Goal: Information Seeking & Learning: Find specific fact

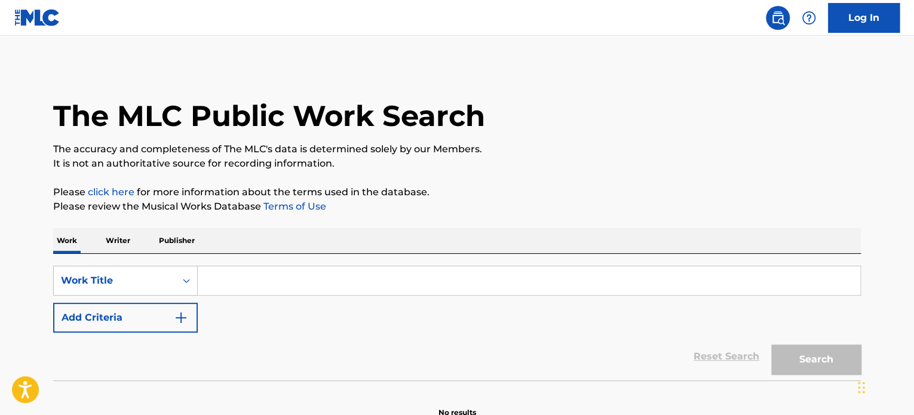
click at [244, 284] on input "Search Form" at bounding box center [529, 280] width 662 height 29
paste input "Down To Miami (feat. [PERSON_NAME]) Emotional Oranges"
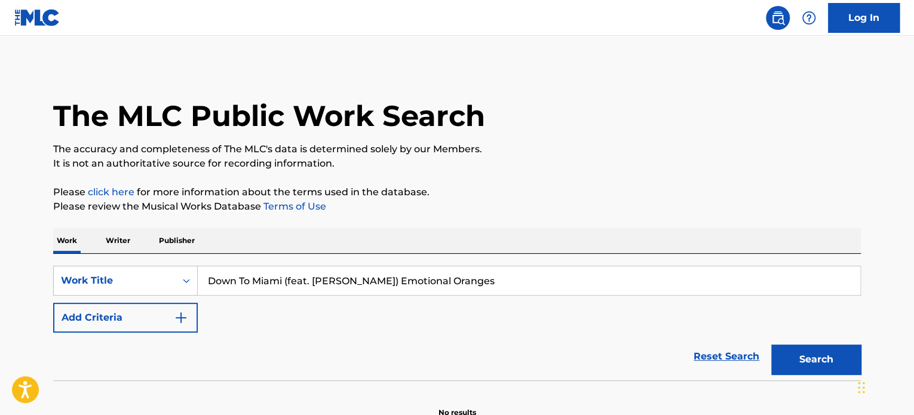
drag, startPoint x: 283, startPoint y: 275, endPoint x: 554, endPoint y: 255, distance: 271.9
click at [554, 255] on div "SearchWithCriteria928ec14f-ea4e-462c-9e83-5084fbbe1dc0 Work Title Down To Miami…" at bounding box center [456, 317] width 807 height 127
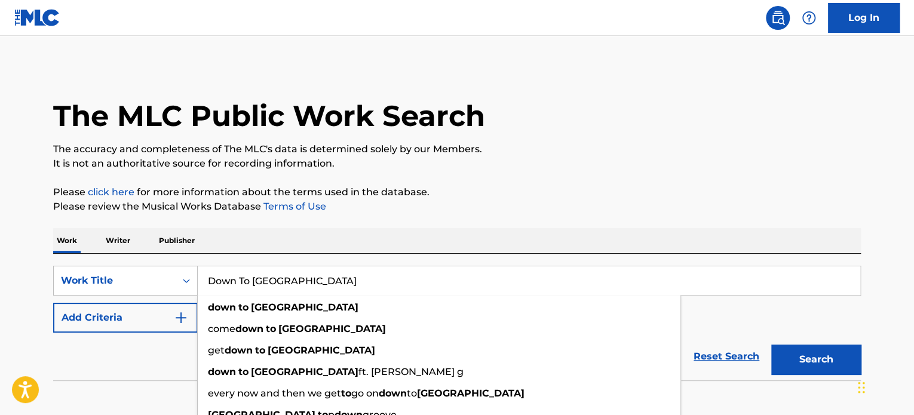
type input "Down To [GEOGRAPHIC_DATA]"
click at [134, 315] on button "Add Criteria" at bounding box center [125, 318] width 145 height 30
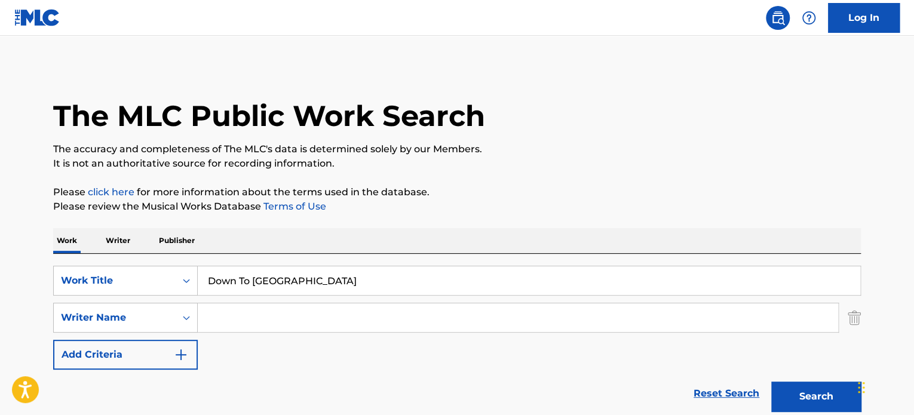
click at [233, 320] on input "Search Form" at bounding box center [518, 317] width 640 height 29
paste input "[PERSON_NAME] [PERSON_NAME]"
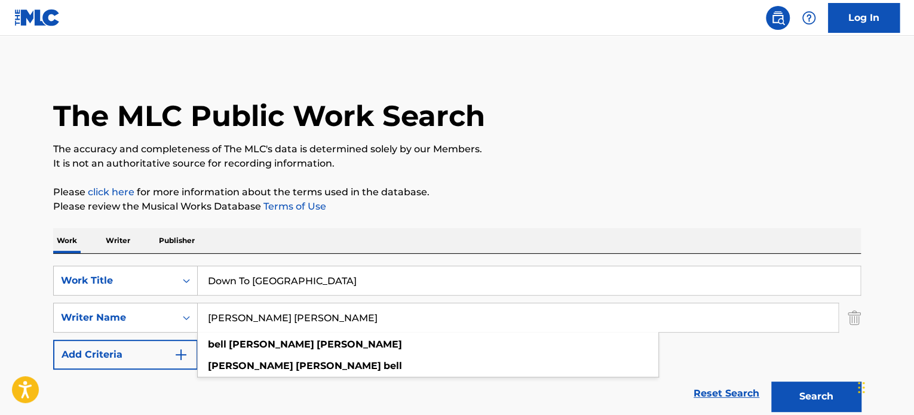
type input "[PERSON_NAME] [PERSON_NAME]"
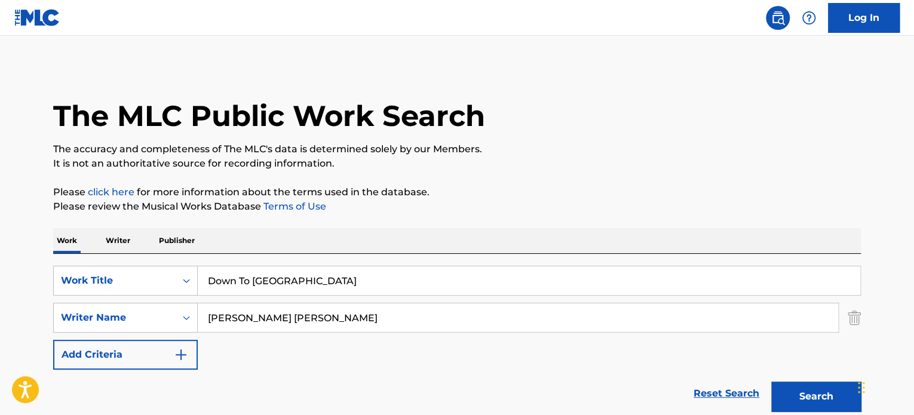
click at [813, 394] on button "Search" at bounding box center [816, 397] width 90 height 30
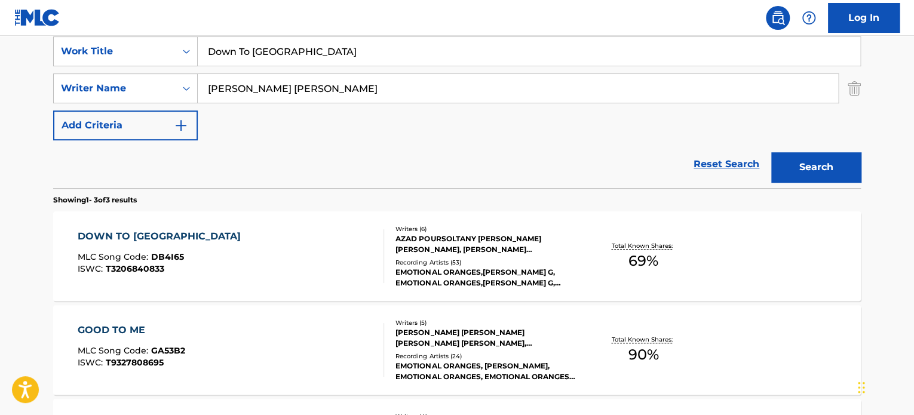
scroll to position [239, 0]
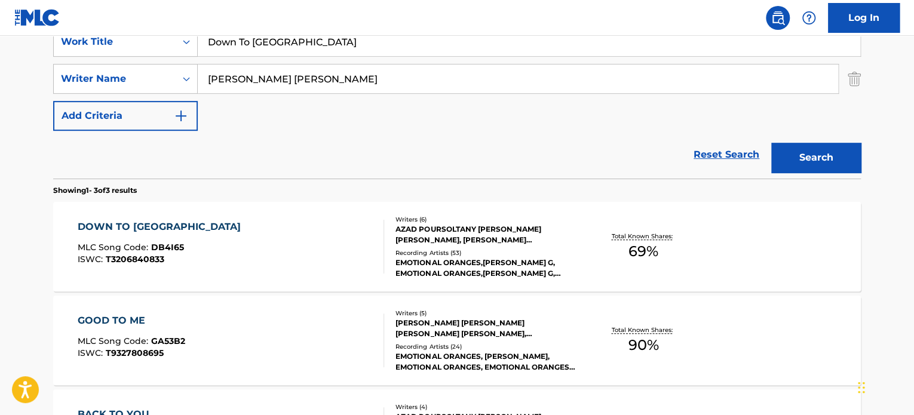
click at [262, 242] on div "DOWN TO MIAMI MLC Song Code : DB4I65 ISWC : T3206840833" at bounding box center [231, 247] width 307 height 54
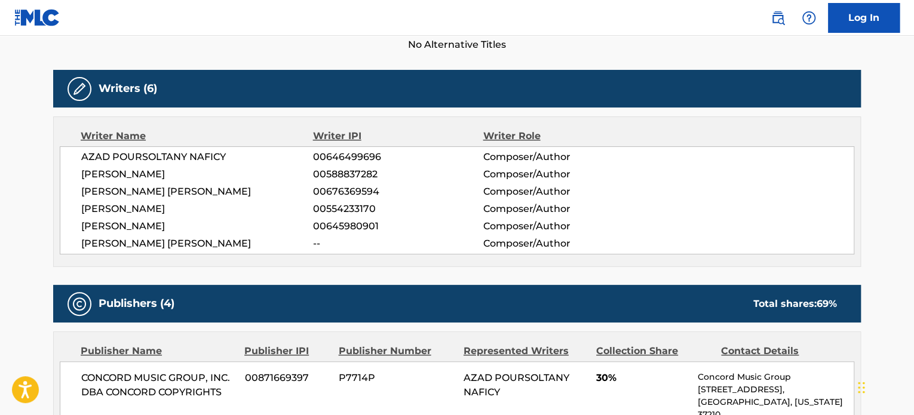
scroll to position [358, 0]
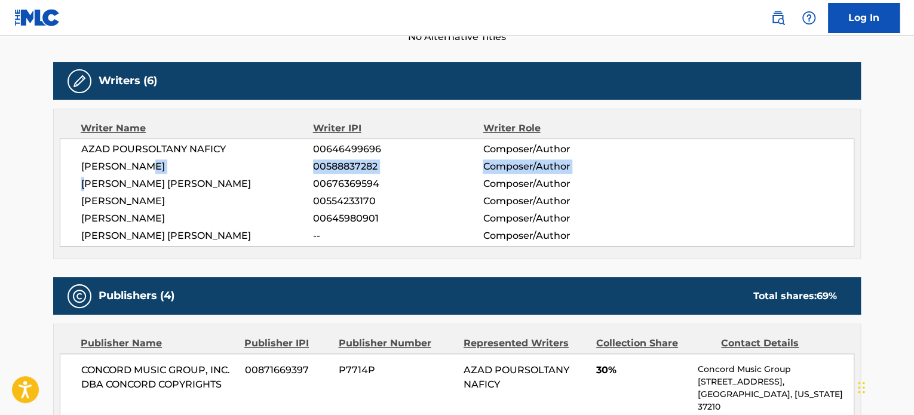
click at [153, 171] on div "AZAD POURSOLTANY NAFICY 00646499696 Composer/Author [PERSON_NAME] 00588837282 C…" at bounding box center [457, 193] width 794 height 108
click at [153, 173] on div "AZAD POURSOLTANY NAFICY 00646499696 Composer/Author [PERSON_NAME] 00588837282 C…" at bounding box center [457, 193] width 794 height 108
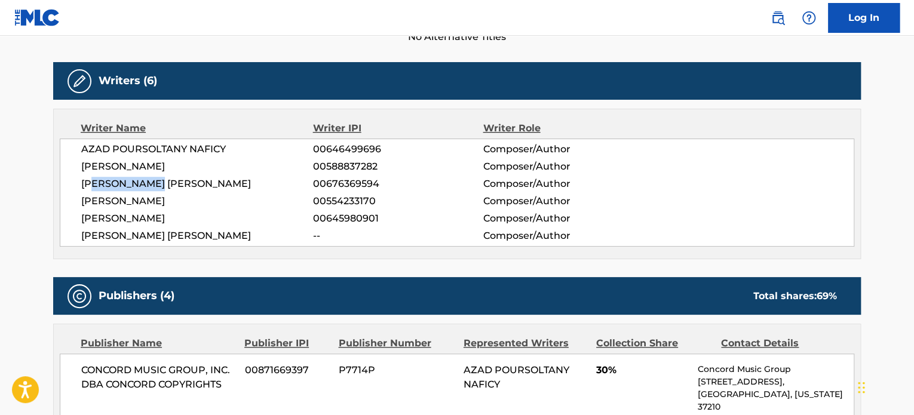
drag, startPoint x: 115, startPoint y: 187, endPoint x: 96, endPoint y: 187, distance: 19.1
click at [96, 187] on span "[PERSON_NAME] [PERSON_NAME]" at bounding box center [197, 184] width 232 height 14
drag, startPoint x: 150, startPoint y: 231, endPoint x: 231, endPoint y: 231, distance: 80.6
click at [231, 231] on span "[PERSON_NAME] [PERSON_NAME]" at bounding box center [197, 236] width 232 height 14
